Goal: Book appointment/travel/reservation

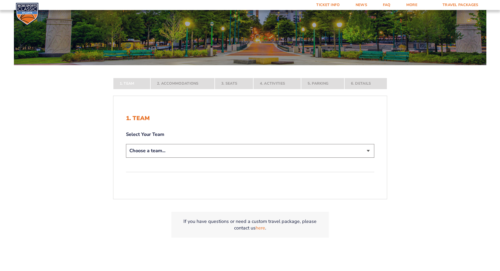
scroll to position [105, 0]
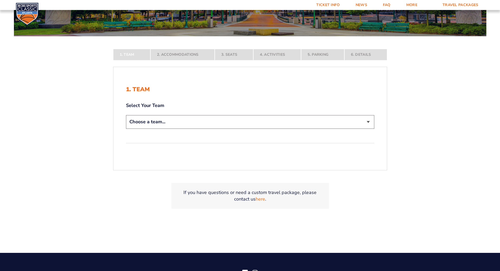
click at [368, 121] on select "Choose a team... [US_STATE] Wildcats [US_STATE] State Buckeyes [US_STATE] Tar H…" at bounding box center [250, 121] width 249 height 13
select select "12956"
click at [126, 128] on select "Choose a team... [US_STATE] Wildcats [US_STATE] State Buckeyes [US_STATE] Tar H…" at bounding box center [250, 121] width 249 height 13
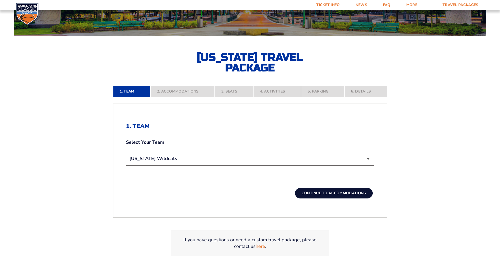
click at [338, 191] on button "Continue To Accommodations" at bounding box center [334, 193] width 78 height 11
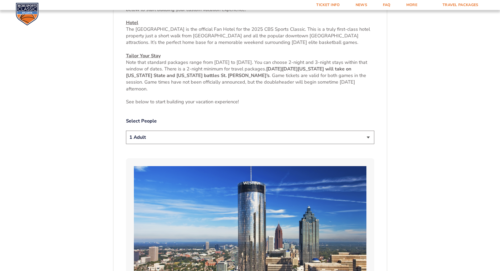
scroll to position [260, 0]
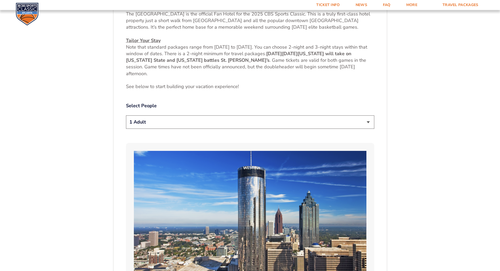
click at [369, 122] on select "1 Adult 2 Adults 3 Adults 4 Adults 2 Adults + 1 Child 2 Adults + 2 Children 2 A…" at bounding box center [250, 121] width 249 height 13
select select "2 Adults"
click at [126, 115] on select "1 Adult 2 Adults 3 Adults 4 Adults 2 Adults + 1 Child 2 Adults + 2 Children 2 A…" at bounding box center [250, 121] width 249 height 13
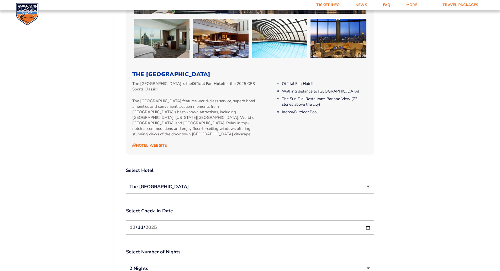
scroll to position [575, 0]
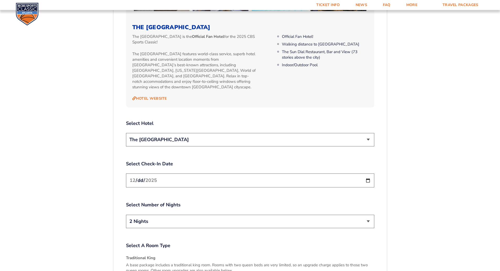
click at [369, 134] on select "The [GEOGRAPHIC_DATA]" at bounding box center [250, 139] width 249 height 13
click at [104, 148] on div "1. Team 2. Accommodations 3. Seats 4. Activities 5. Parking 6. Details 1. Team …" at bounding box center [251, 70] width 300 height 935
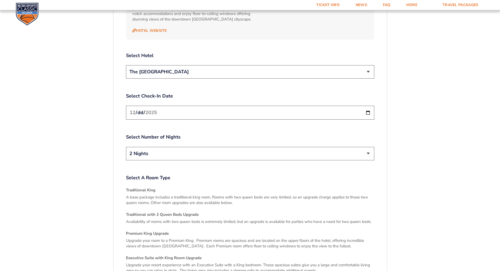
scroll to position [654, 0]
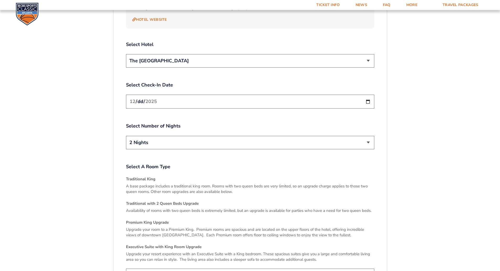
click at [368, 136] on select "2 Nights 3 Nights" at bounding box center [250, 142] width 249 height 13
select select "3 Nights"
click at [126, 136] on select "2 Nights 3 Nights" at bounding box center [250, 142] width 249 height 13
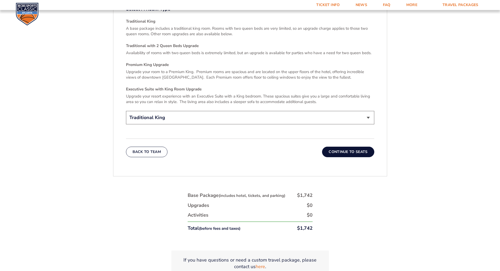
scroll to position [785, 0]
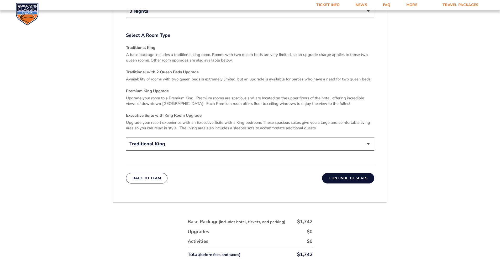
click at [369, 137] on select "Traditional King Traditional with 2 Queen Beds Upgrade (+$45 per night) Premium…" at bounding box center [250, 143] width 249 height 13
select select "Traditional with 2 Queen Beds Upgrade"
click at [126, 137] on select "Traditional King Traditional with 2 Queen Beds Upgrade (+$45 per night) Premium…" at bounding box center [250, 143] width 249 height 13
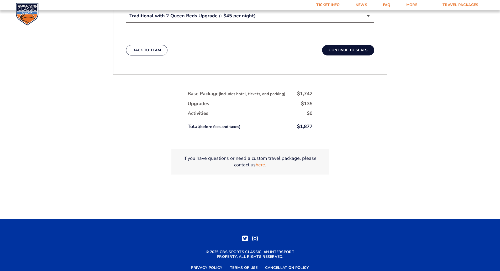
scroll to position [926, 0]
